Goal: Obtain resource: Download file/media

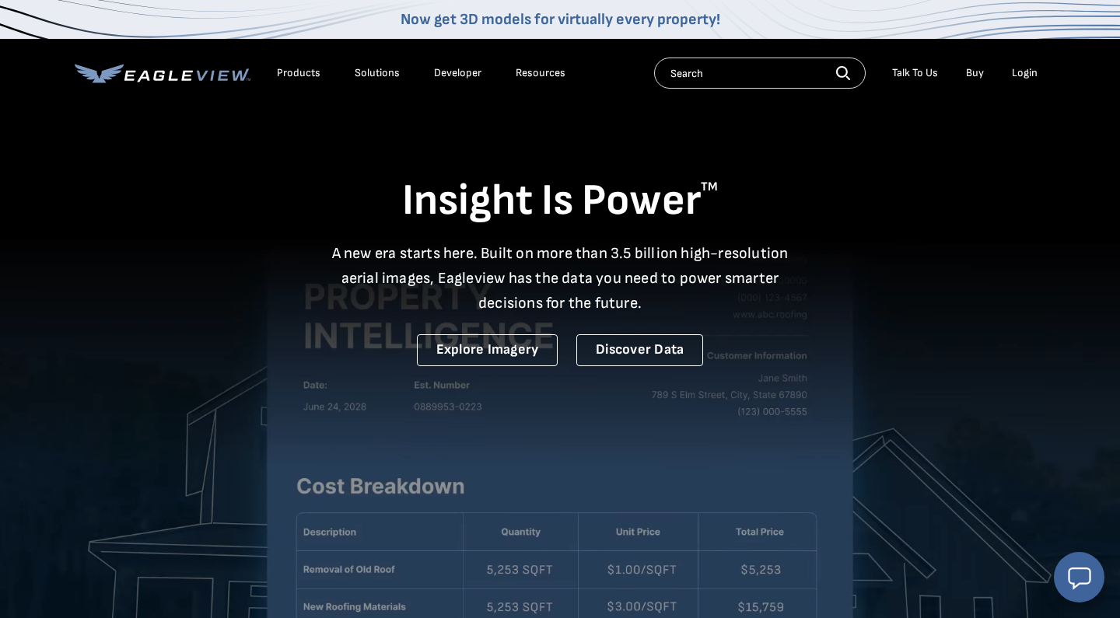
click at [1028, 70] on div "Login" at bounding box center [1025, 73] width 26 height 14
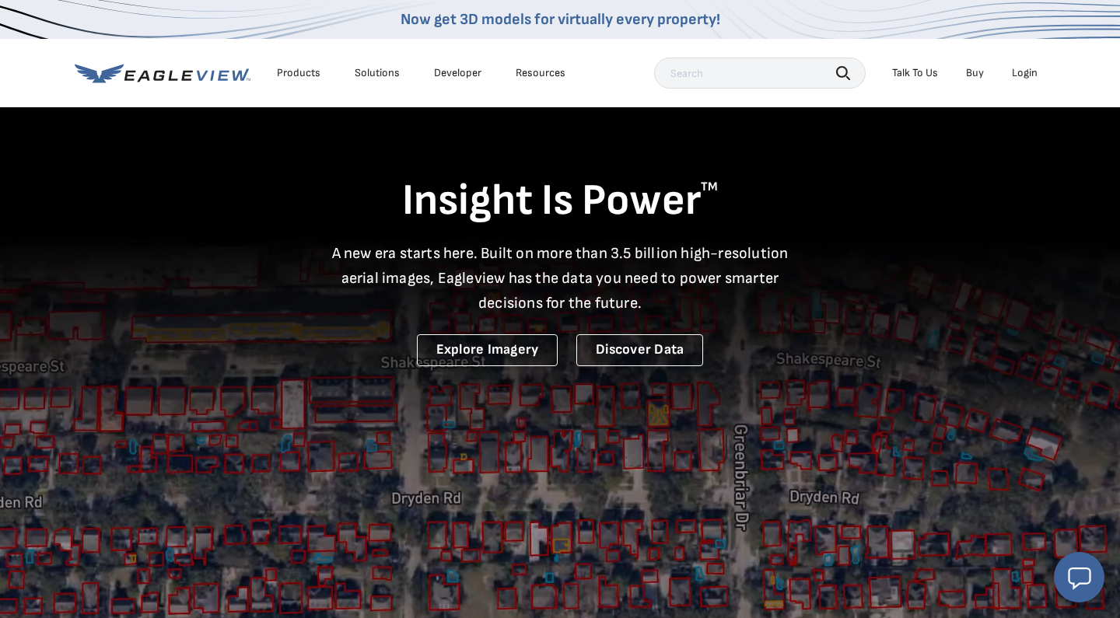
click at [1027, 70] on div "Login" at bounding box center [1025, 73] width 26 height 14
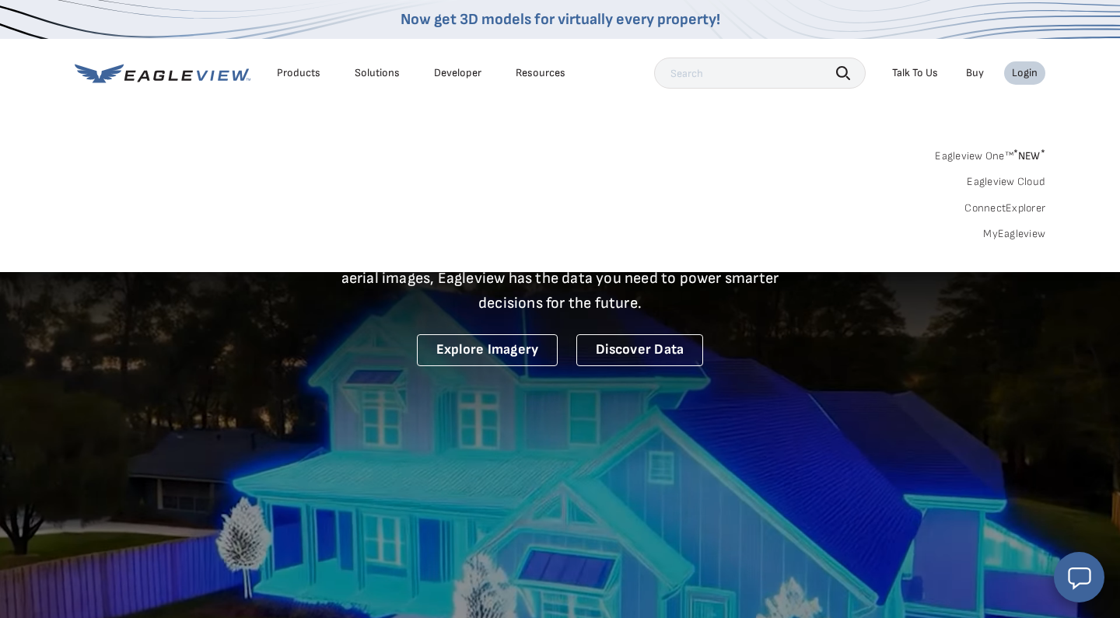
click at [1009, 229] on link "MyEagleview" at bounding box center [1014, 234] width 62 height 14
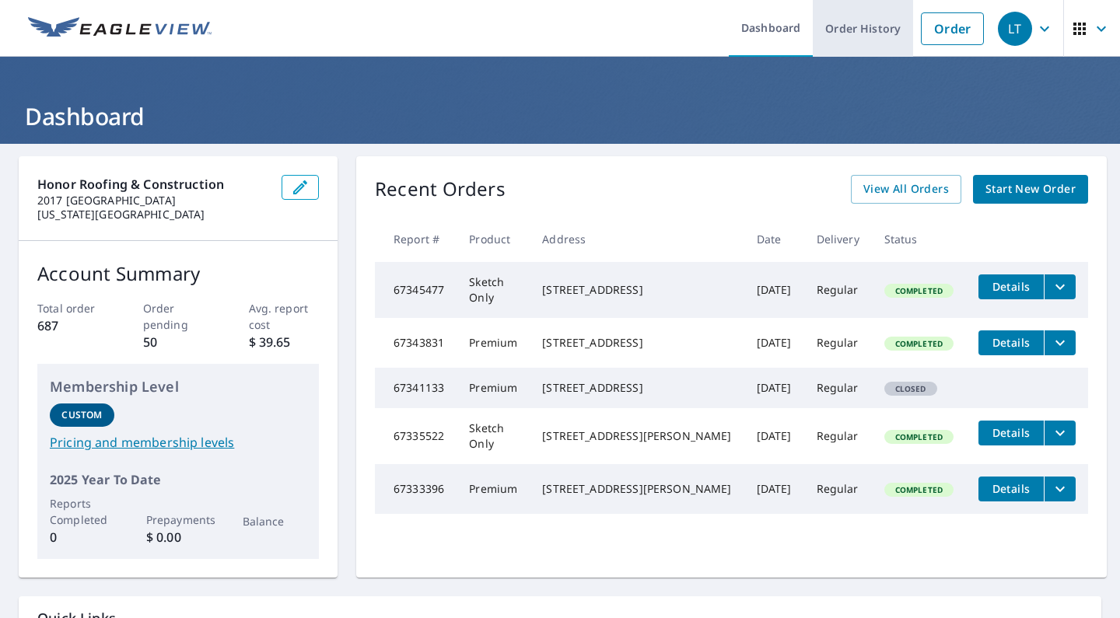
click at [885, 31] on link "Order History" at bounding box center [863, 28] width 100 height 57
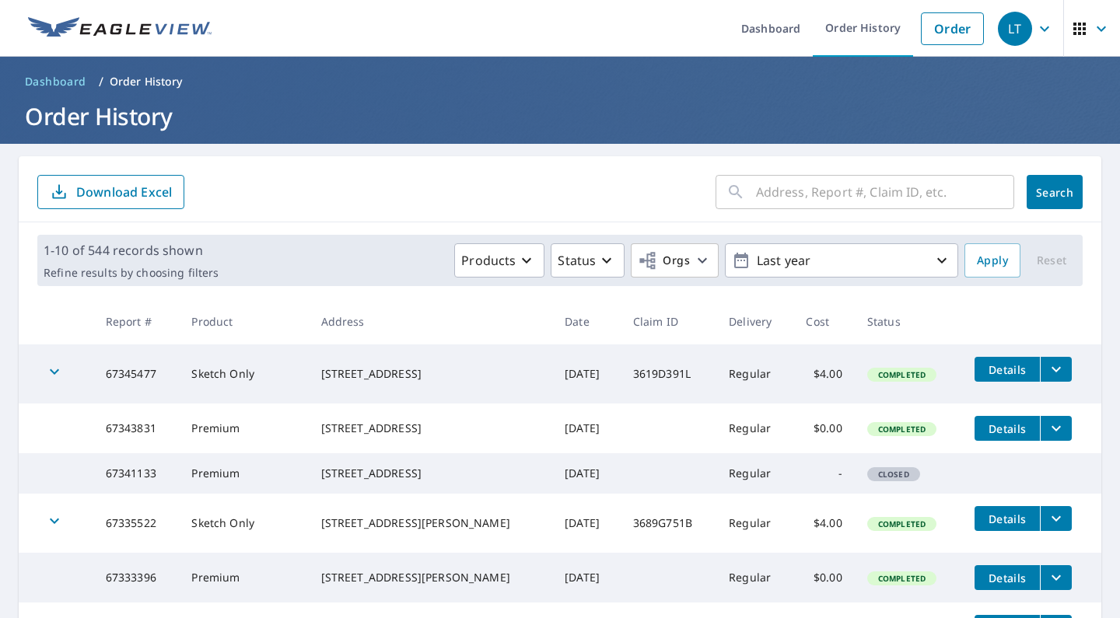
click at [814, 192] on input "text" at bounding box center [885, 192] width 258 height 44
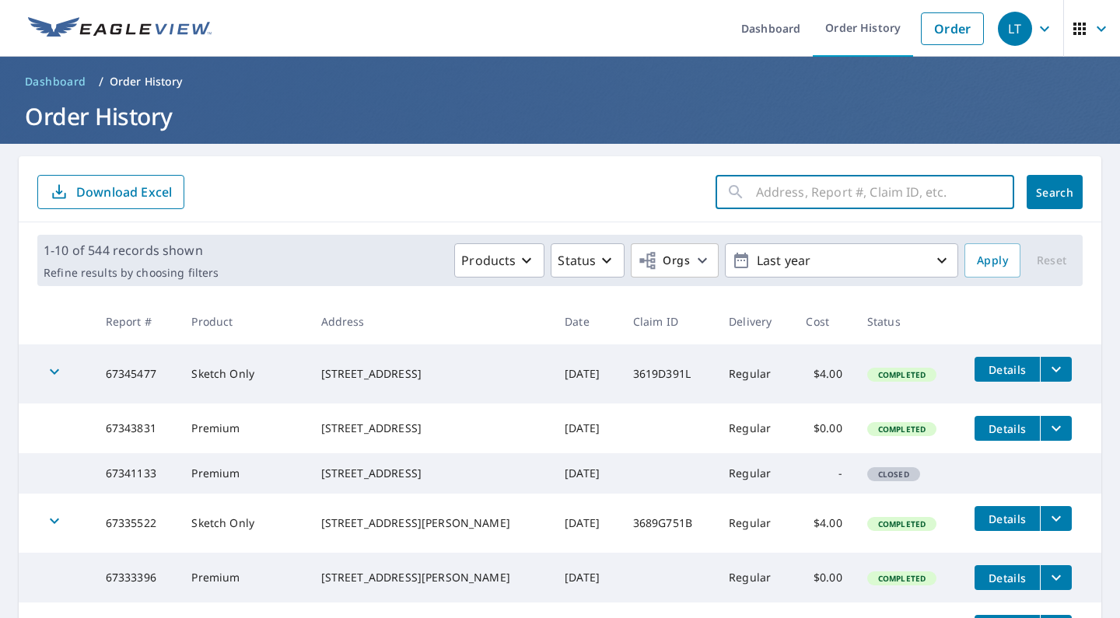
paste input "16013 Promontory Rd"
type input "16013 Promontory Rd"
click at [1055, 192] on button "Search" at bounding box center [1055, 192] width 56 height 34
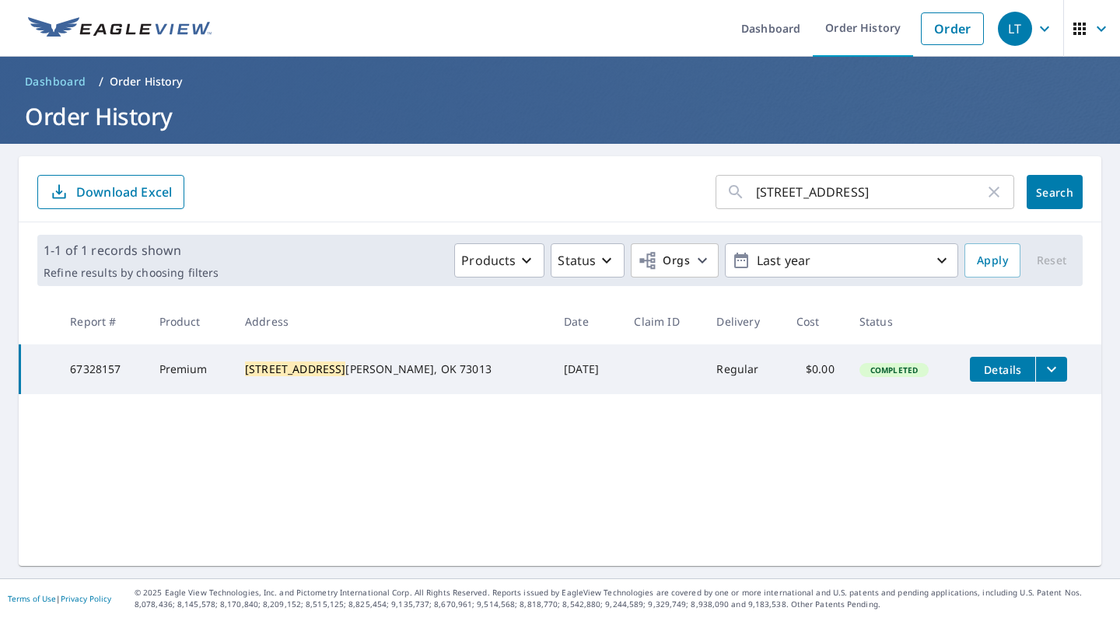
click at [1042, 373] on icon "filesDropdownBtn-67328157" at bounding box center [1051, 369] width 19 height 19
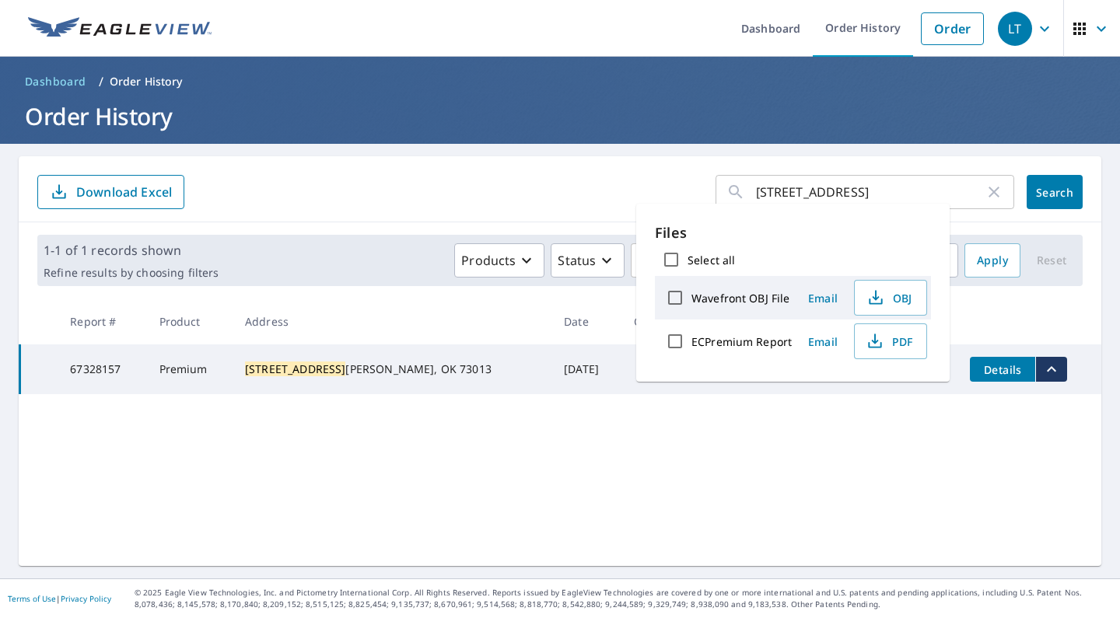
click at [671, 260] on input "Select all" at bounding box center [671, 259] width 33 height 33
checkbox input "true"
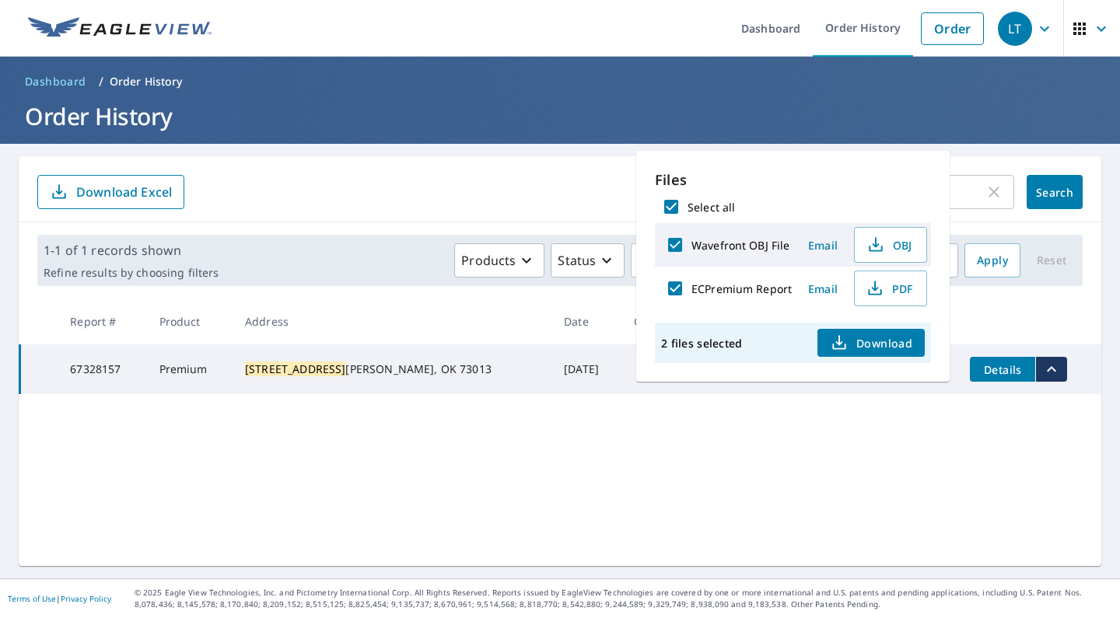
click at [888, 349] on span "Download" at bounding box center [871, 343] width 82 height 19
click at [849, 346] on span "Download" at bounding box center [871, 343] width 82 height 19
